Goal: Transaction & Acquisition: Purchase product/service

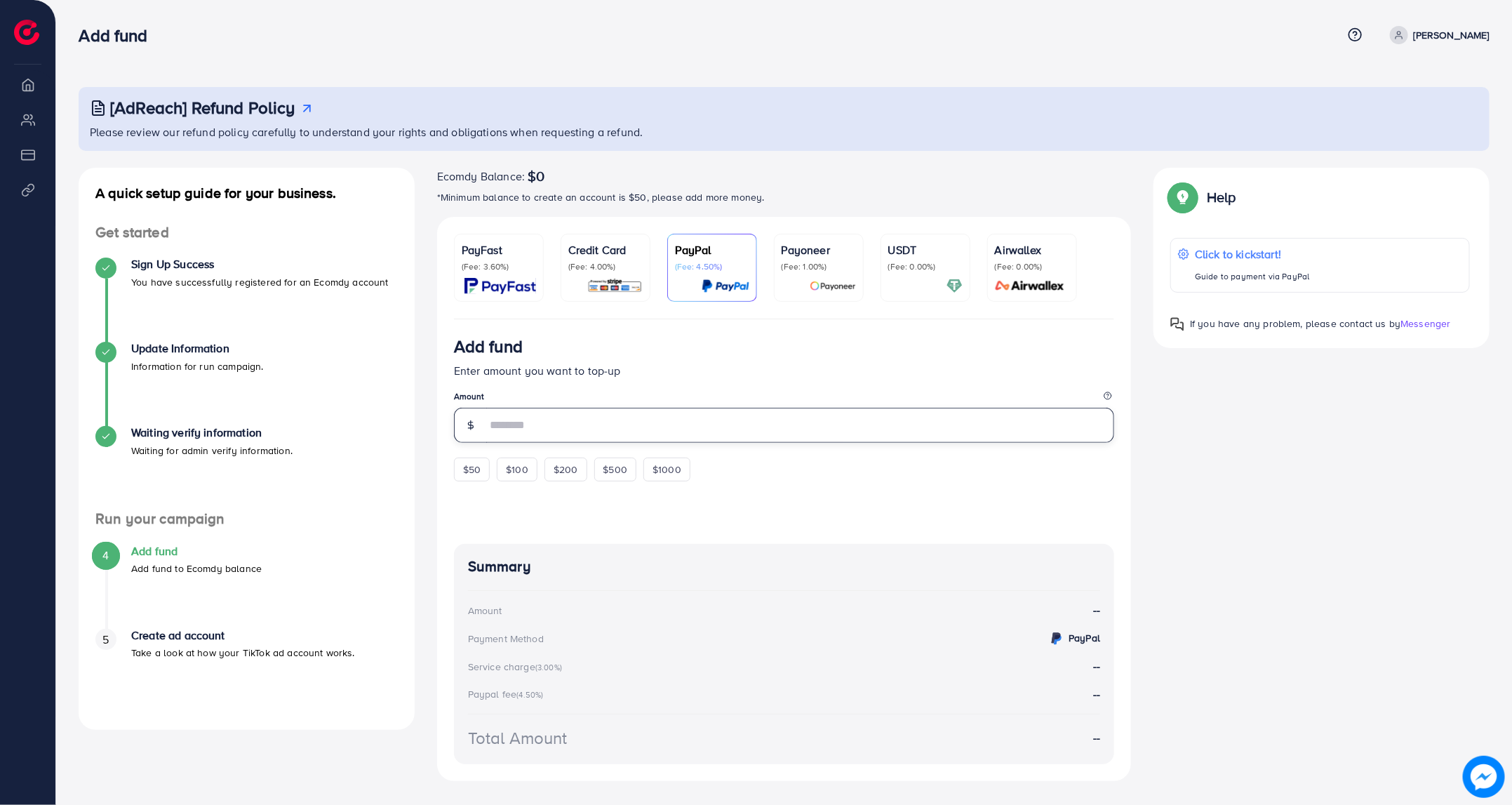
click at [560, 431] on input "number" at bounding box center [800, 425] width 629 height 35
click at [498, 285] on img at bounding box center [500, 286] width 72 height 16
click at [522, 414] on input "number" at bounding box center [800, 424] width 629 height 34
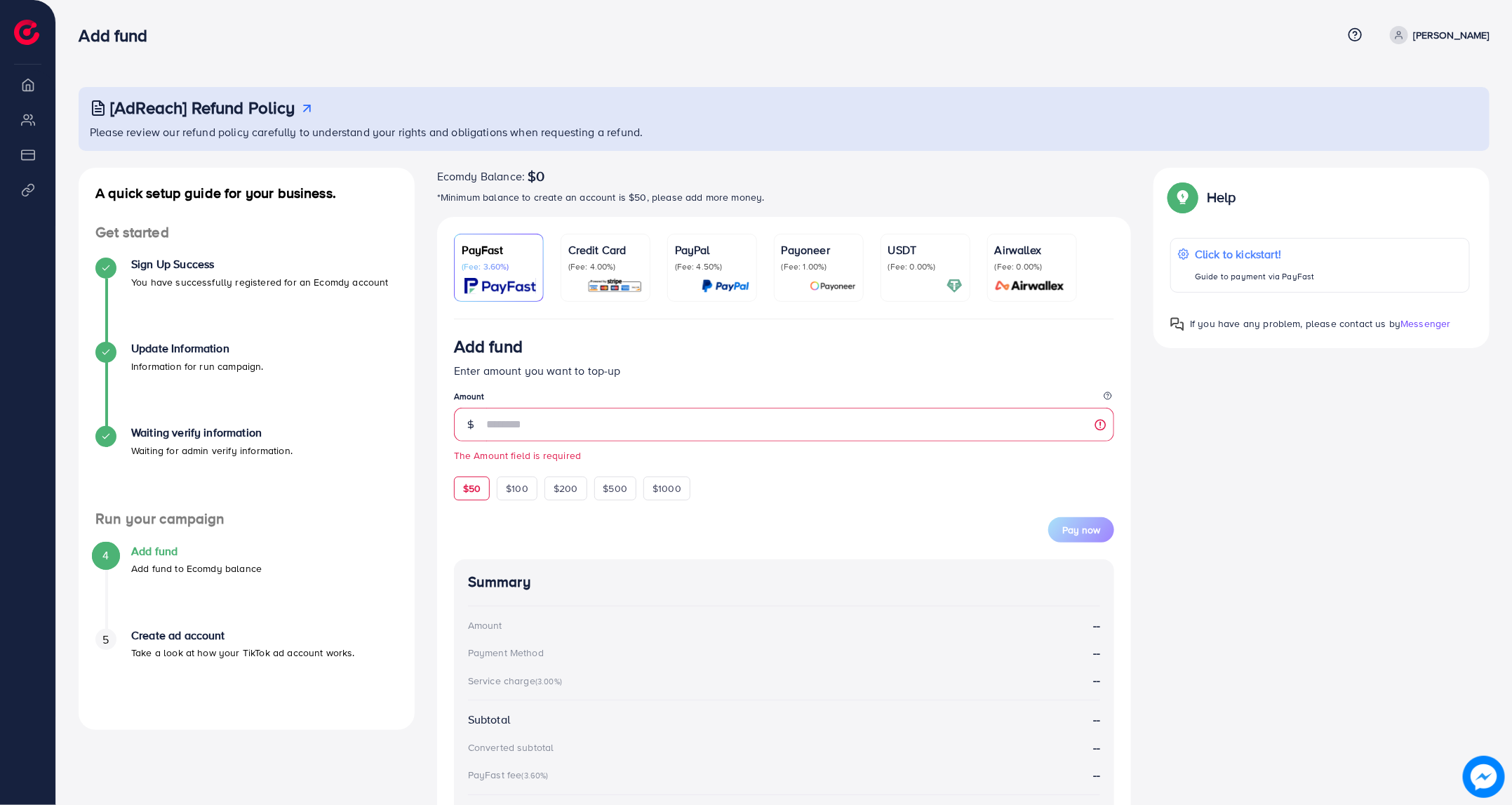
click at [480, 466] on form "Add fund Enter amount you want to top-up Amount The Amount field is required $5…" at bounding box center [784, 439] width 660 height 206
click at [528, 428] on input "number" at bounding box center [800, 424] width 629 height 34
